Goal: Task Accomplishment & Management: Manage account settings

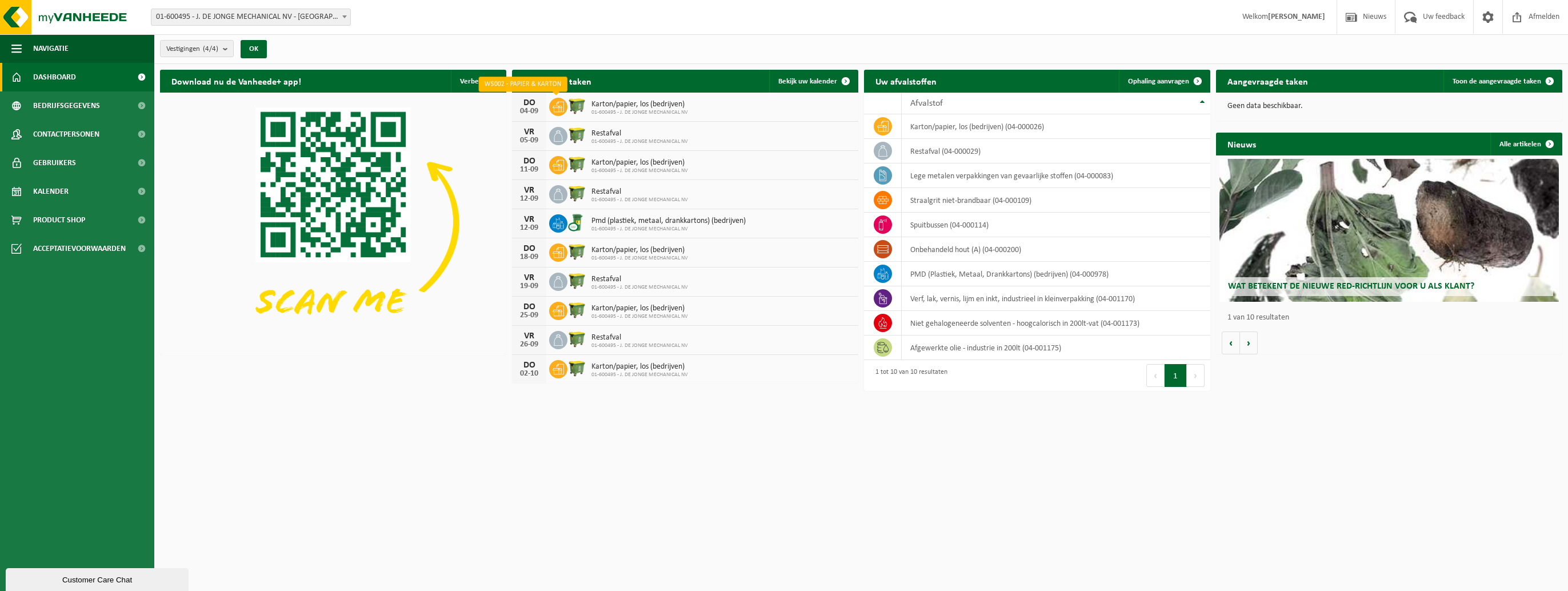
click at [555, 104] on icon at bounding box center [558, 107] width 12 height 12
click at [827, 74] on link "Bekijk uw kalender" at bounding box center [813, 82] width 88 height 23
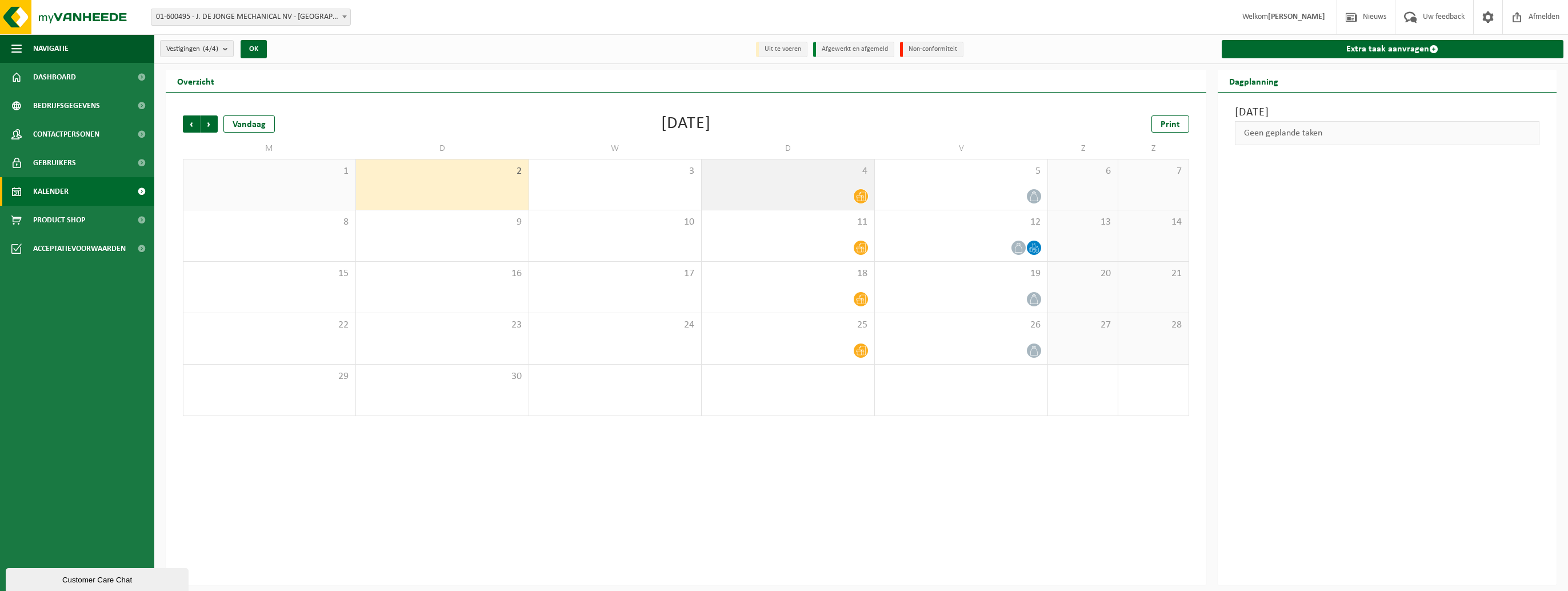
click at [866, 194] on span at bounding box center [861, 196] width 14 height 14
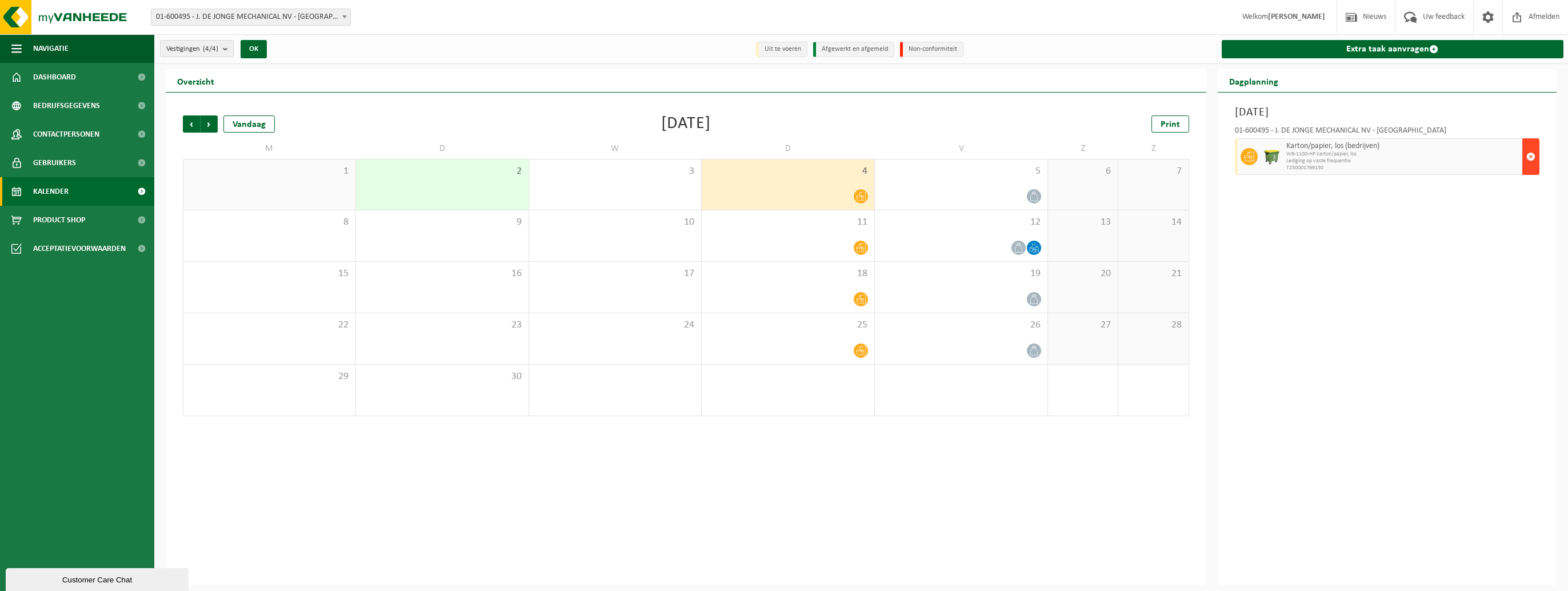
click at [1530, 158] on span "button" at bounding box center [1530, 156] width 9 height 23
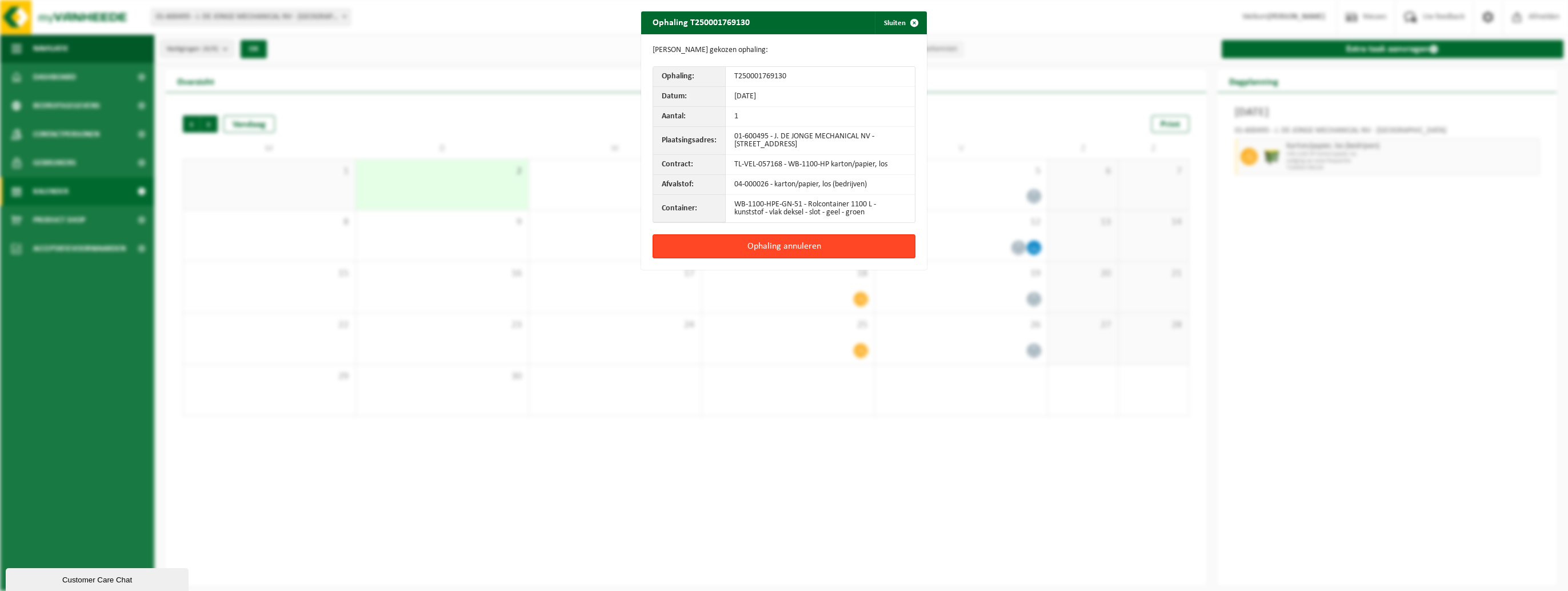
click at [789, 246] on button "Ophaling annuleren" at bounding box center [784, 246] width 263 height 24
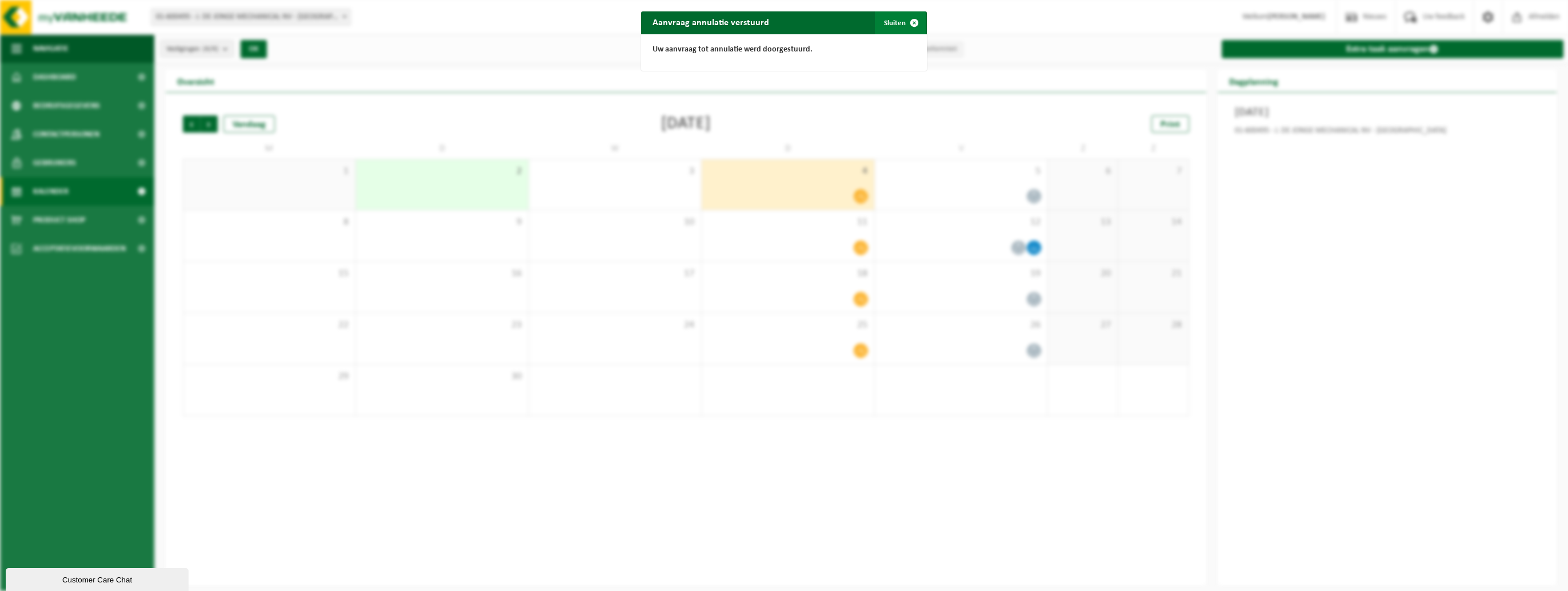
click at [887, 24] on button "Sluiten" at bounding box center [900, 23] width 51 height 23
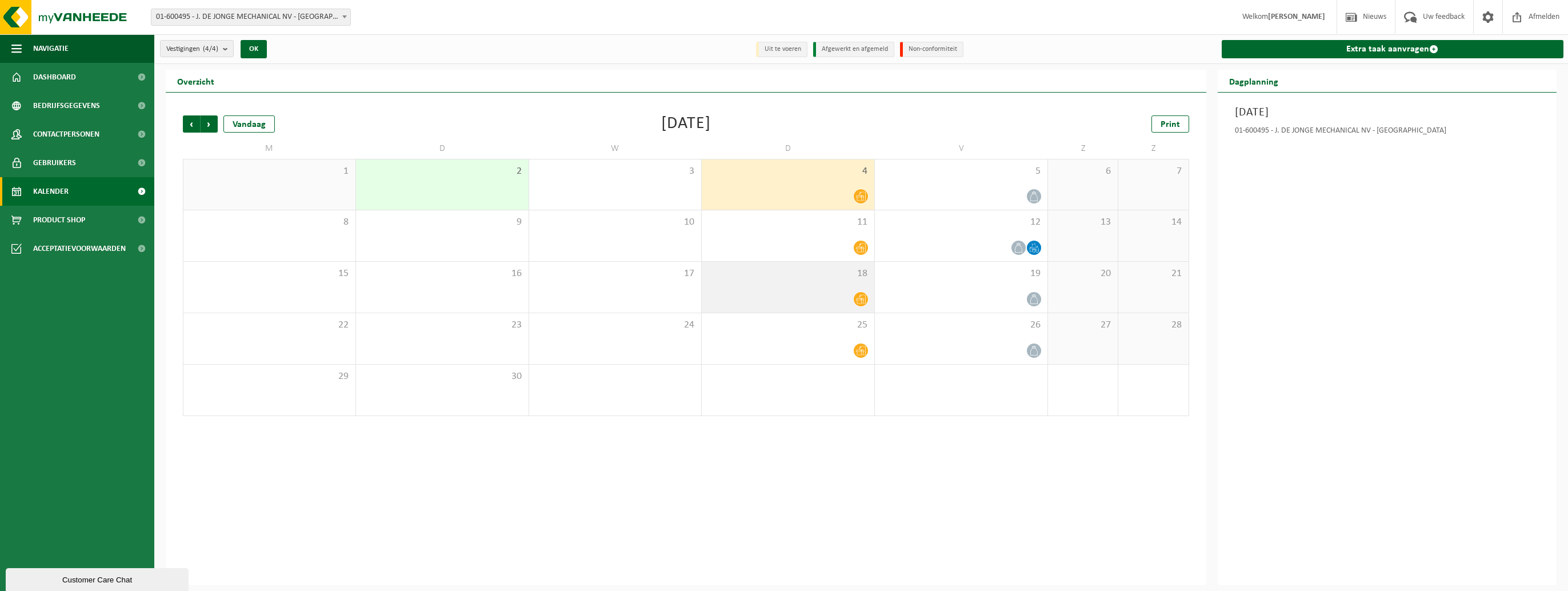
click at [861, 298] on icon at bounding box center [861, 299] width 10 height 9
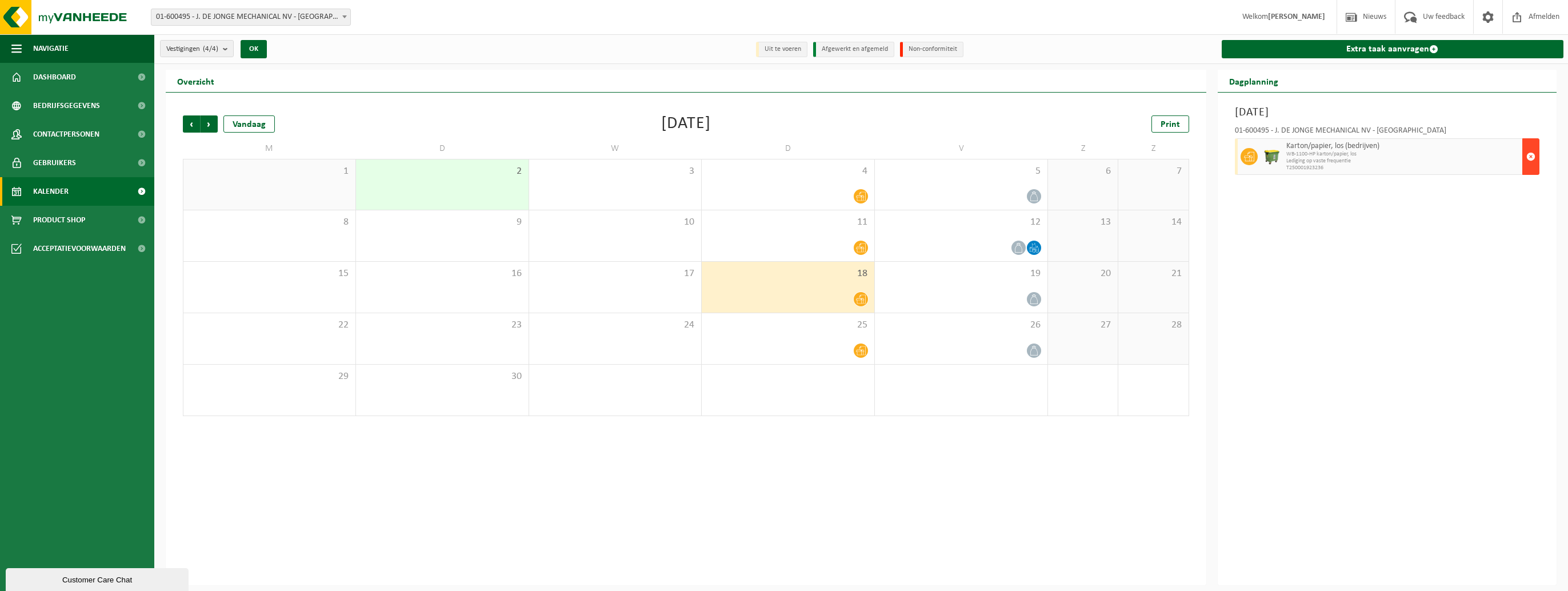
click at [1530, 156] on span "button" at bounding box center [1530, 156] width 9 height 23
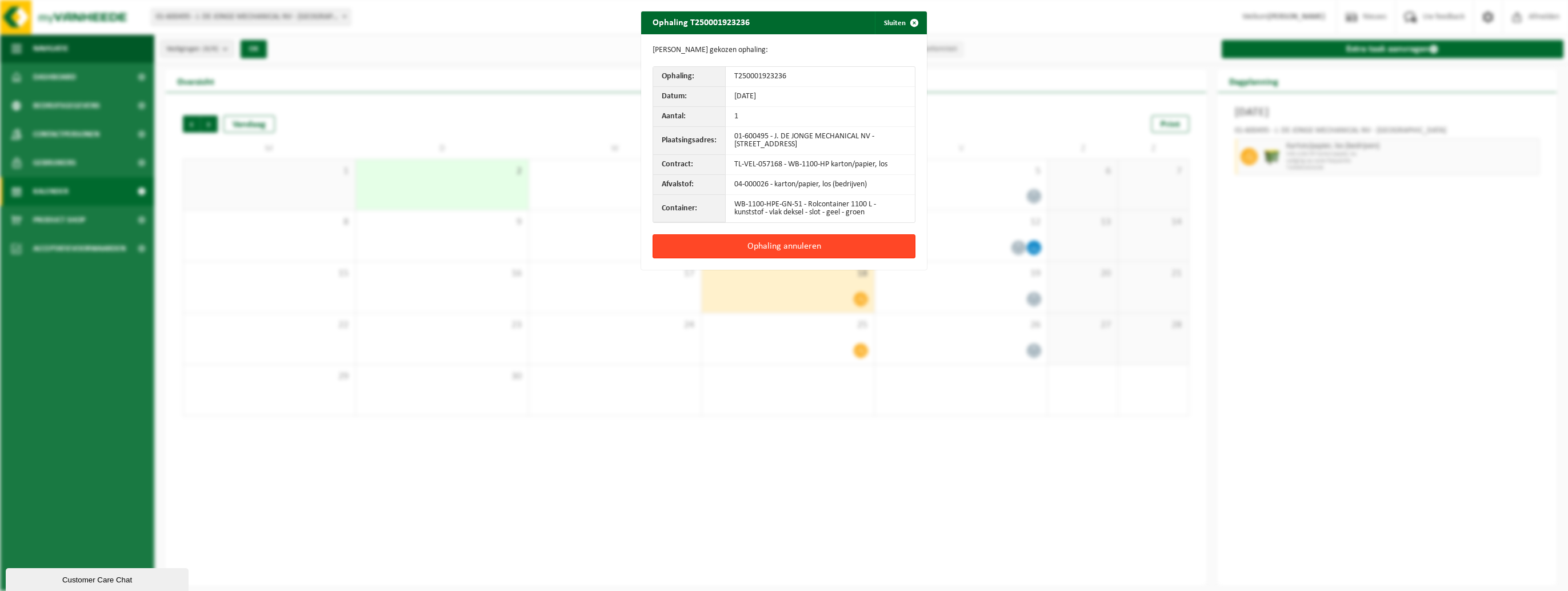
click at [802, 247] on button "Ophaling annuleren" at bounding box center [784, 246] width 263 height 24
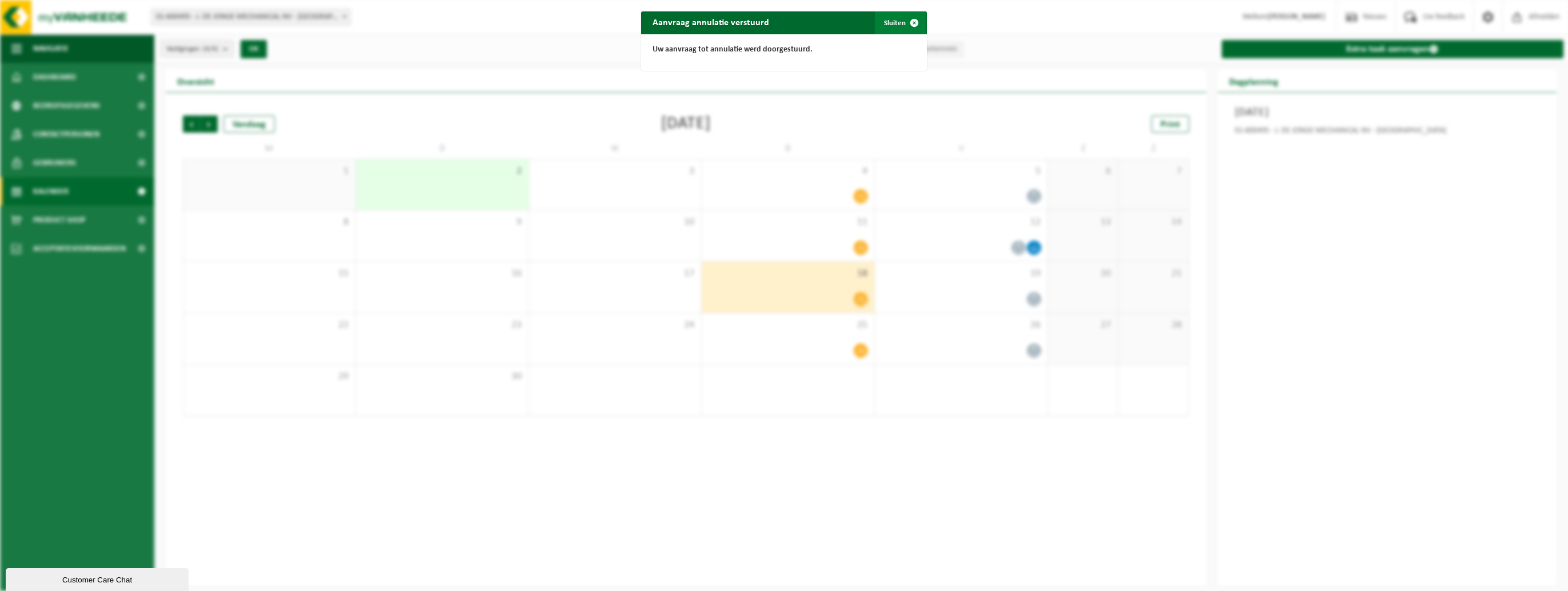
click at [915, 19] on span "button" at bounding box center [914, 23] width 23 height 23
